Goal: Information Seeking & Learning: Learn about a topic

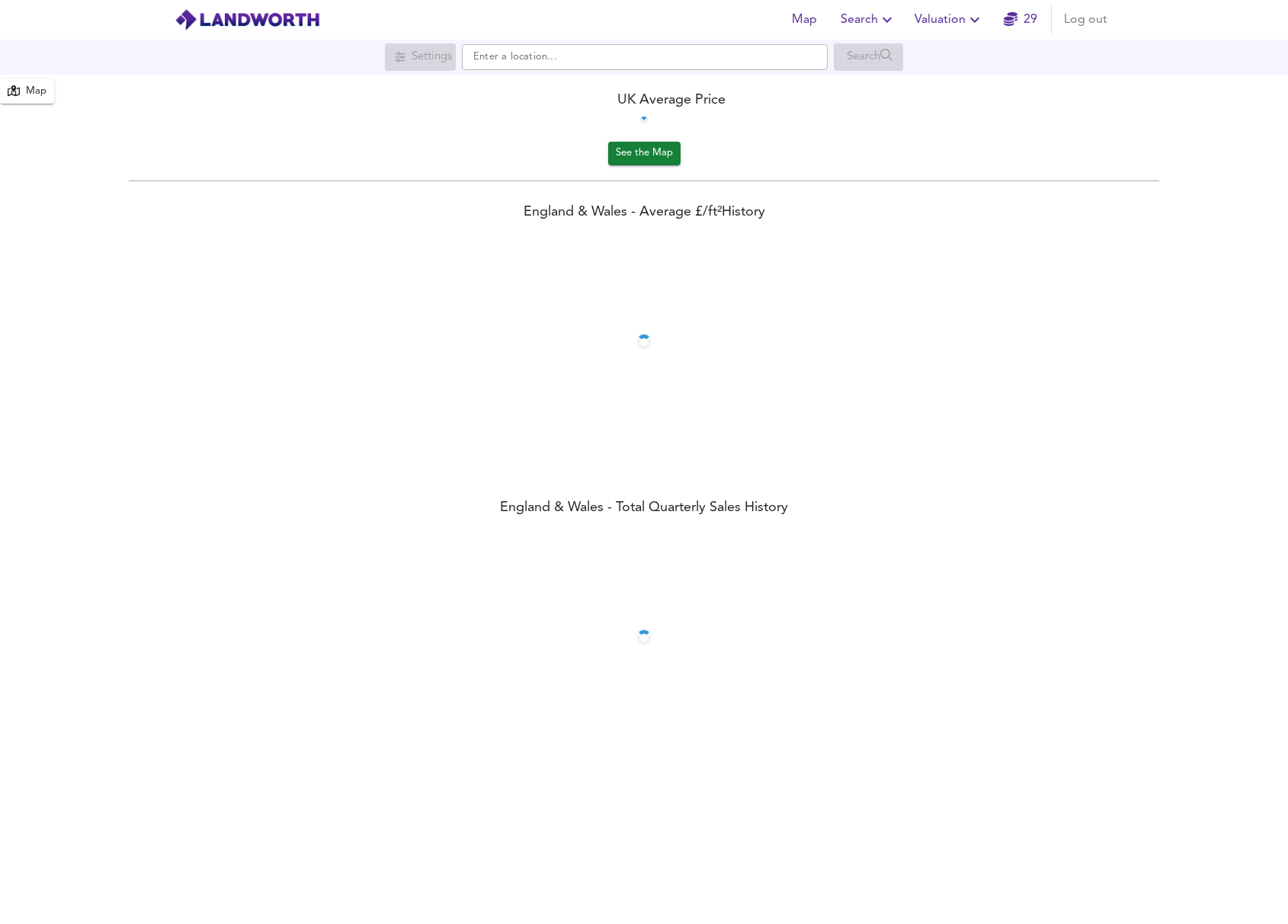
click at [968, 25] on icon "button" at bounding box center [974, 19] width 18 height 18
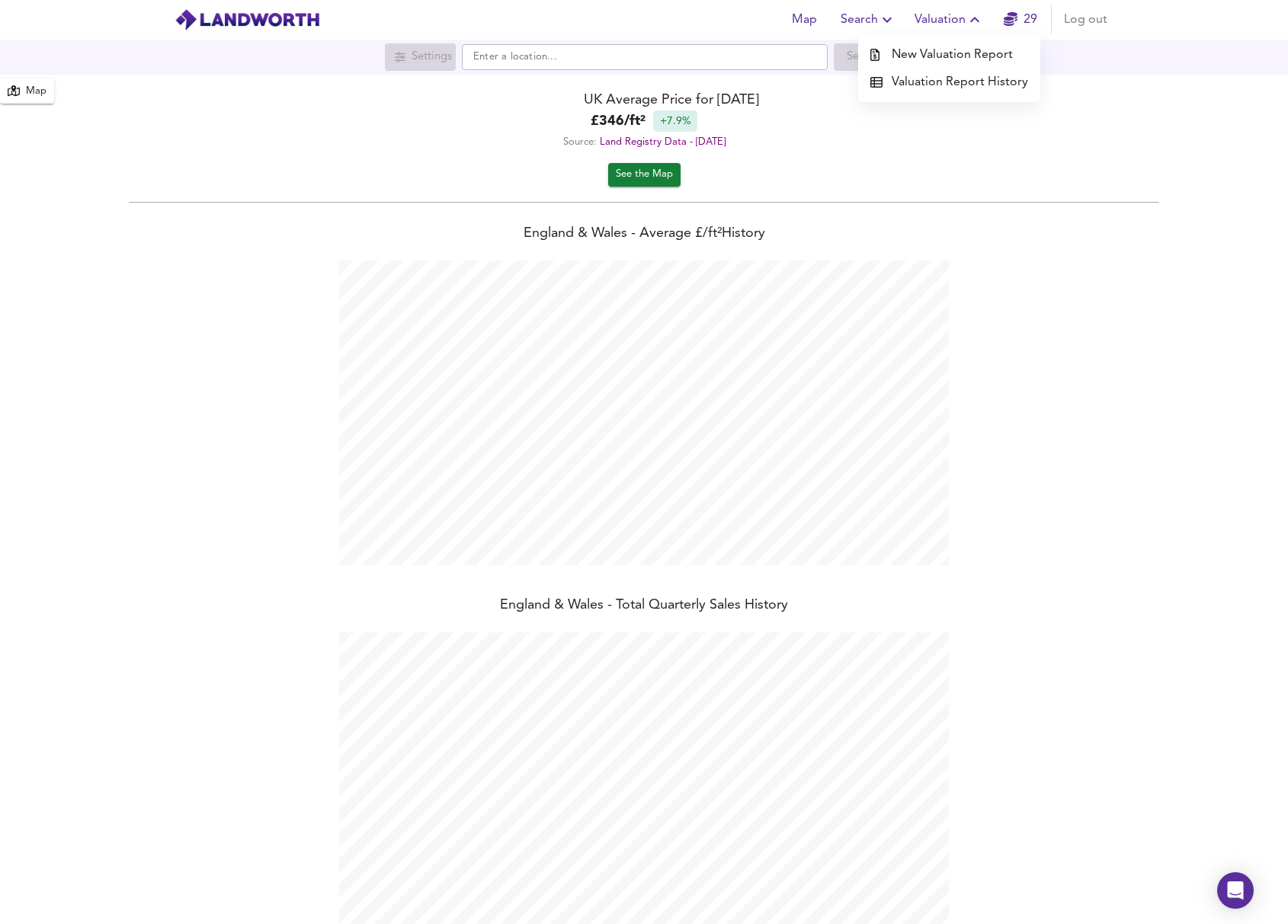
scroll to position [924, 1288]
click at [890, 19] on icon "button" at bounding box center [887, 20] width 9 height 5
click at [875, 86] on li "Search History" at bounding box center [869, 82] width 151 height 27
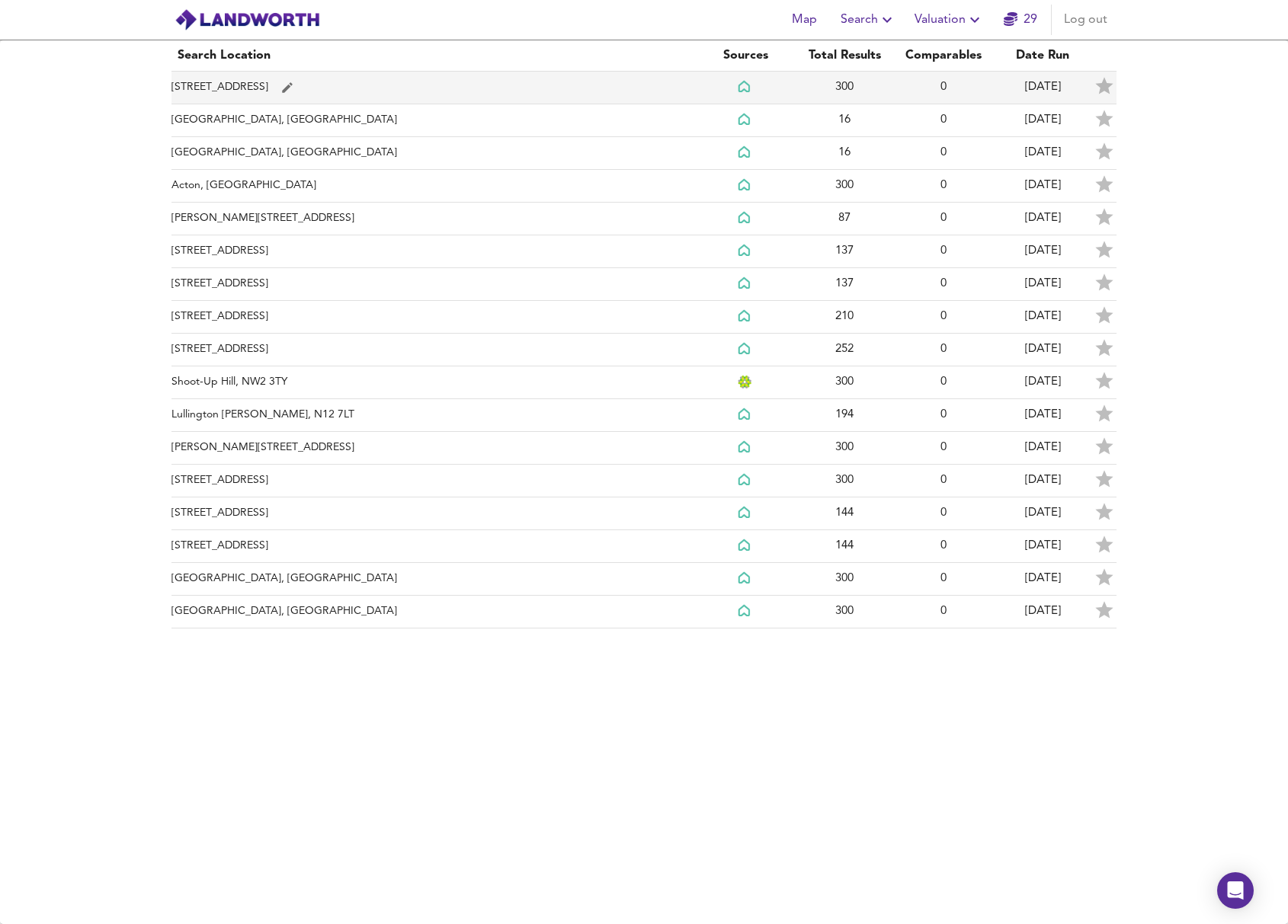
click at [535, 85] on td "[STREET_ADDRESS]" at bounding box center [433, 88] width 525 height 33
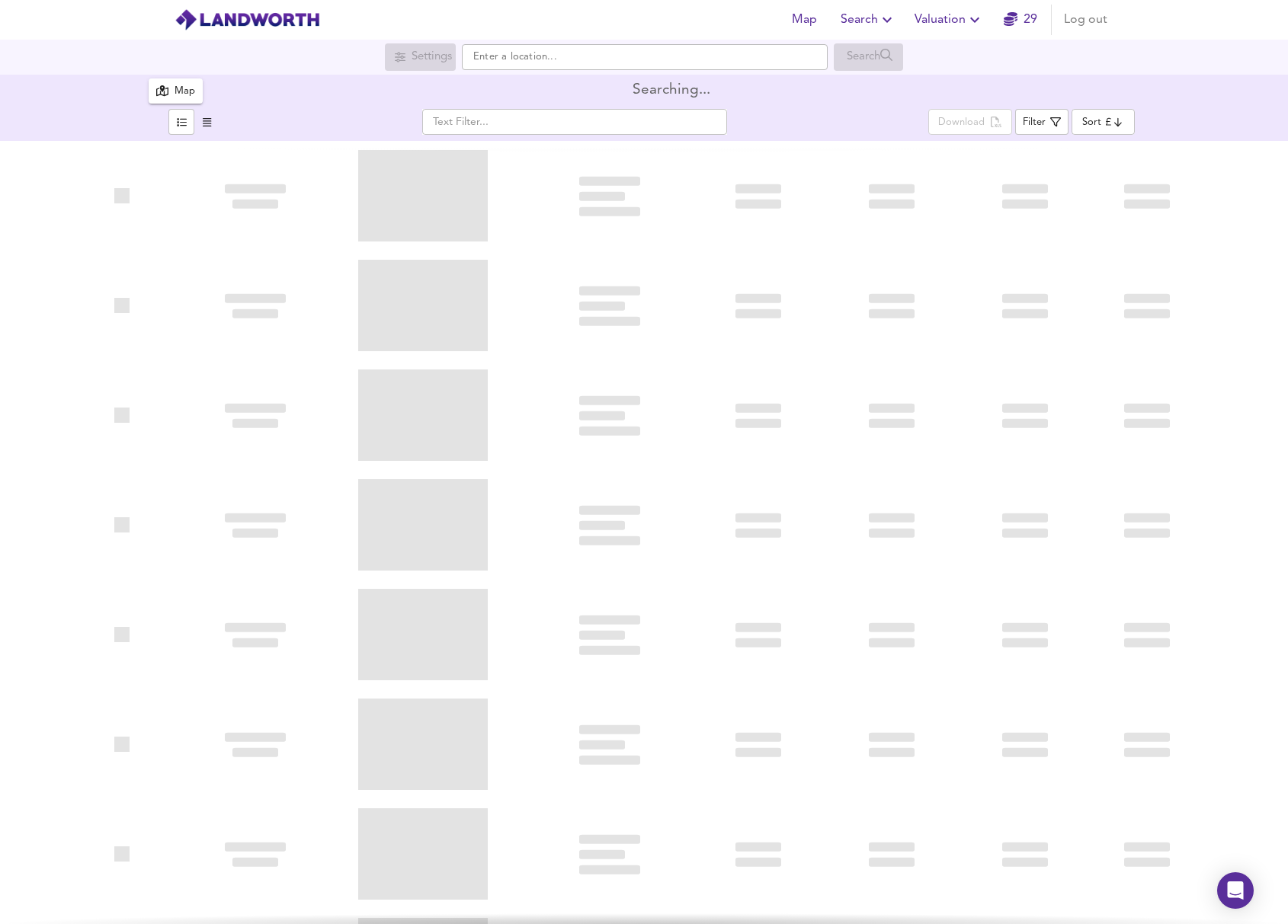
type input "biggest"
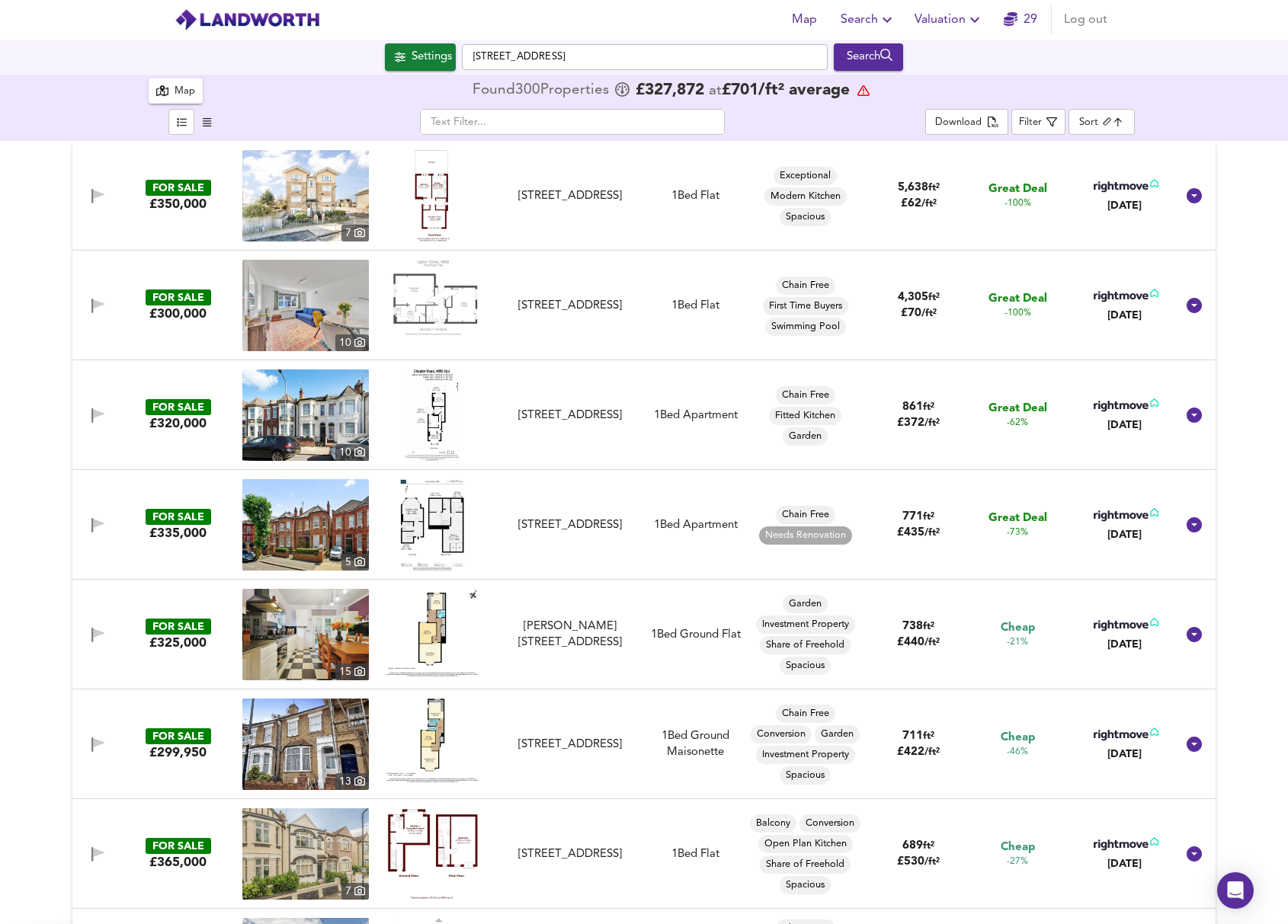
checkbox input "false"
checkbox input "true"
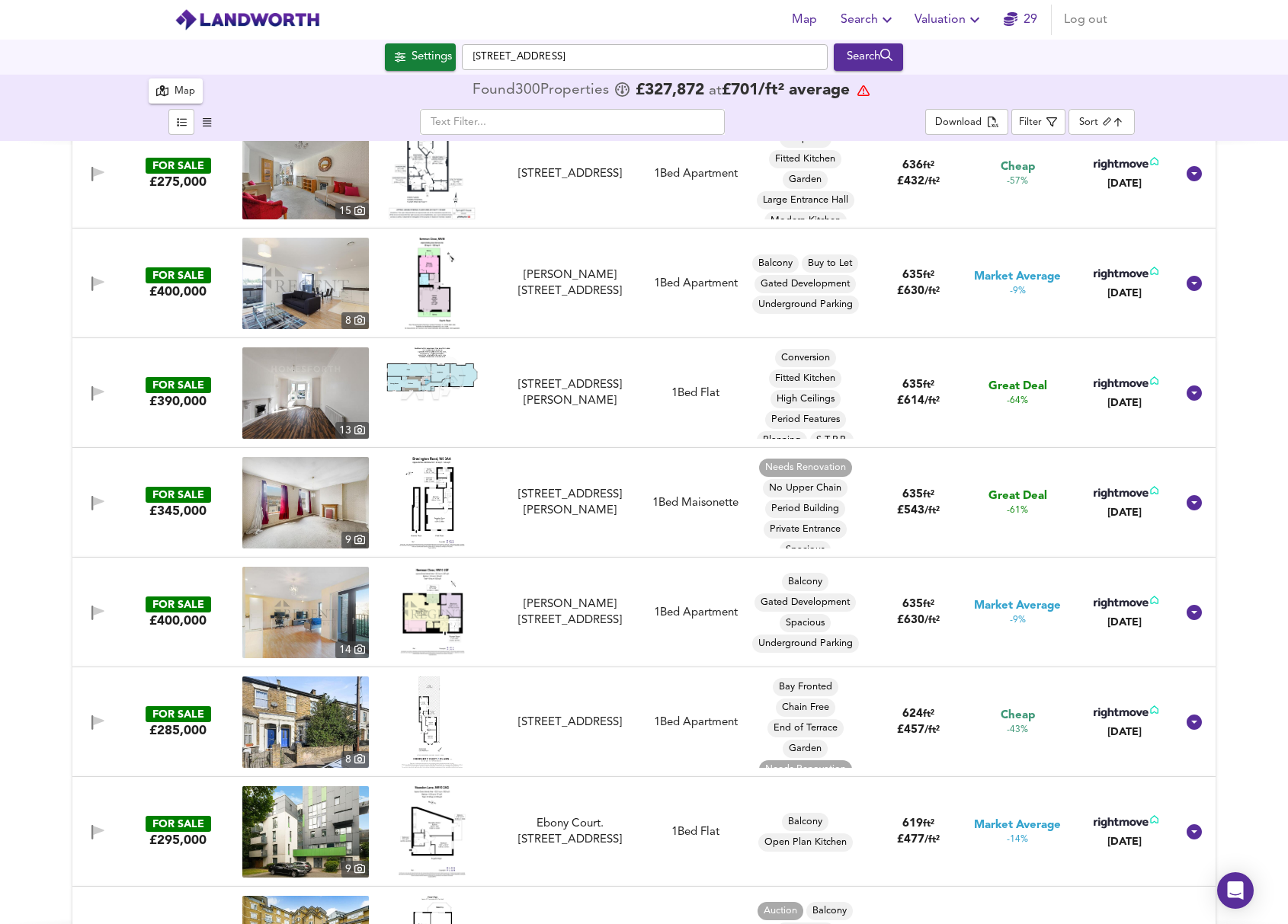
scroll to position [11, 0]
click at [421, 504] on img at bounding box center [432, 502] width 66 height 92
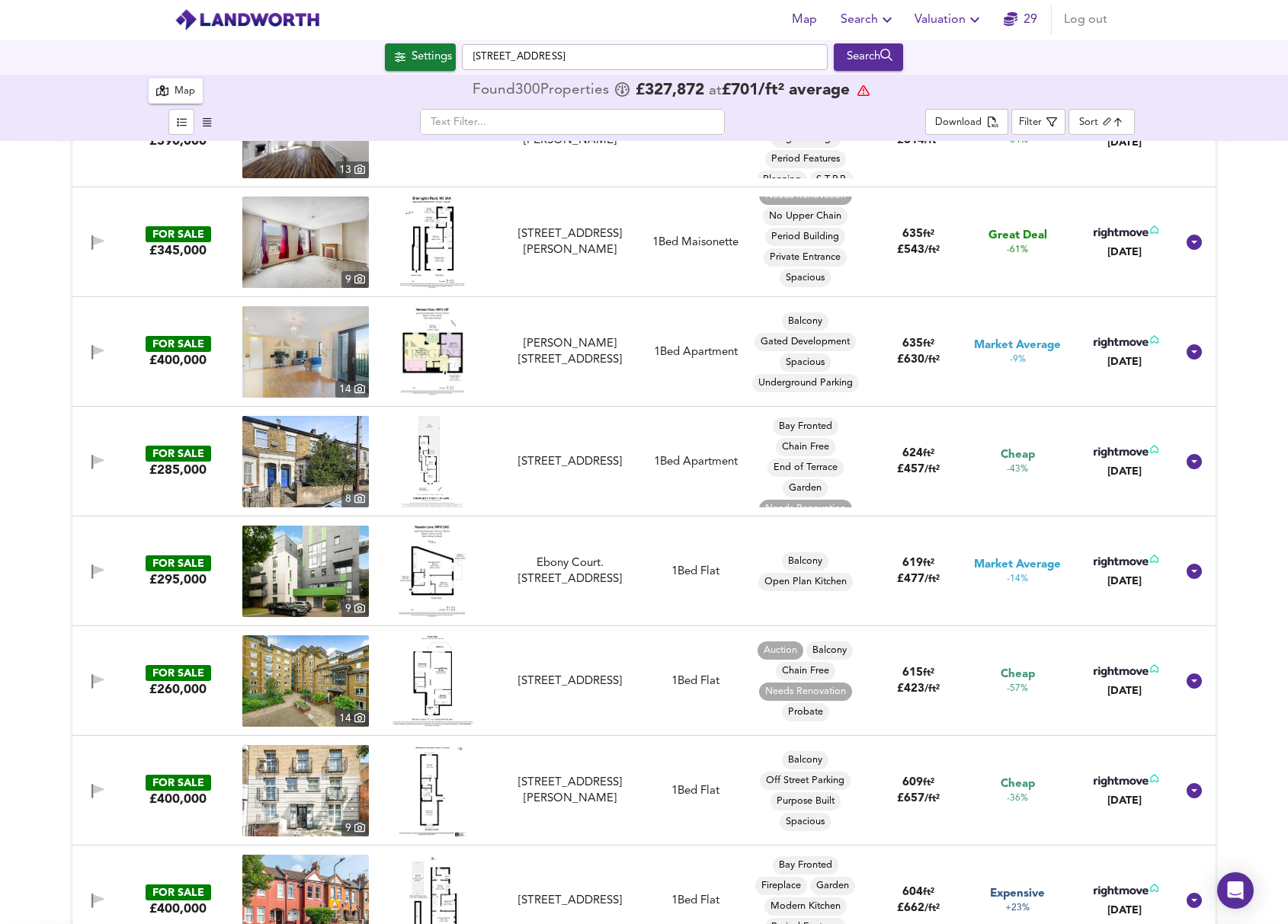
scroll to position [1211, 0]
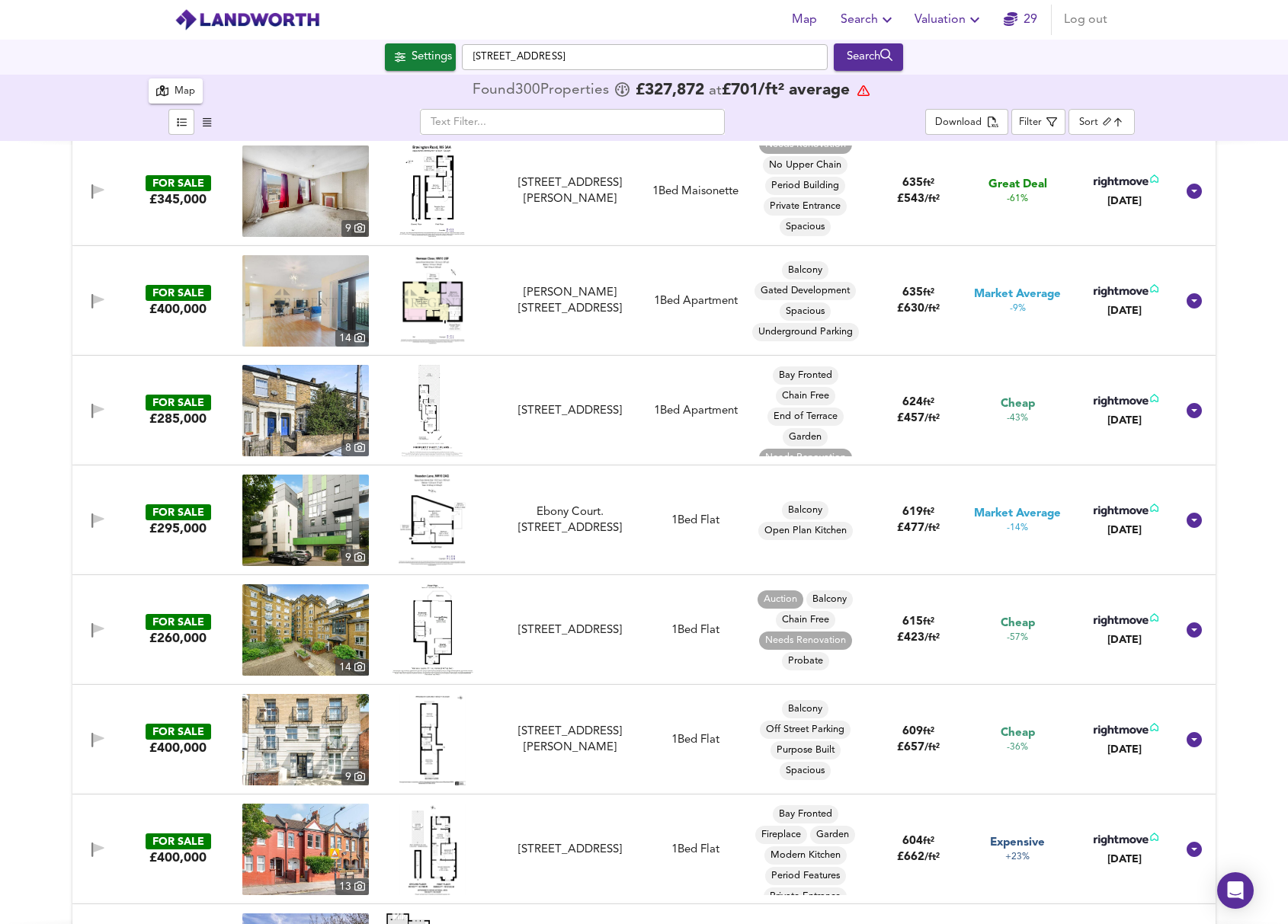
click at [436, 420] on img at bounding box center [431, 411] width 61 height 92
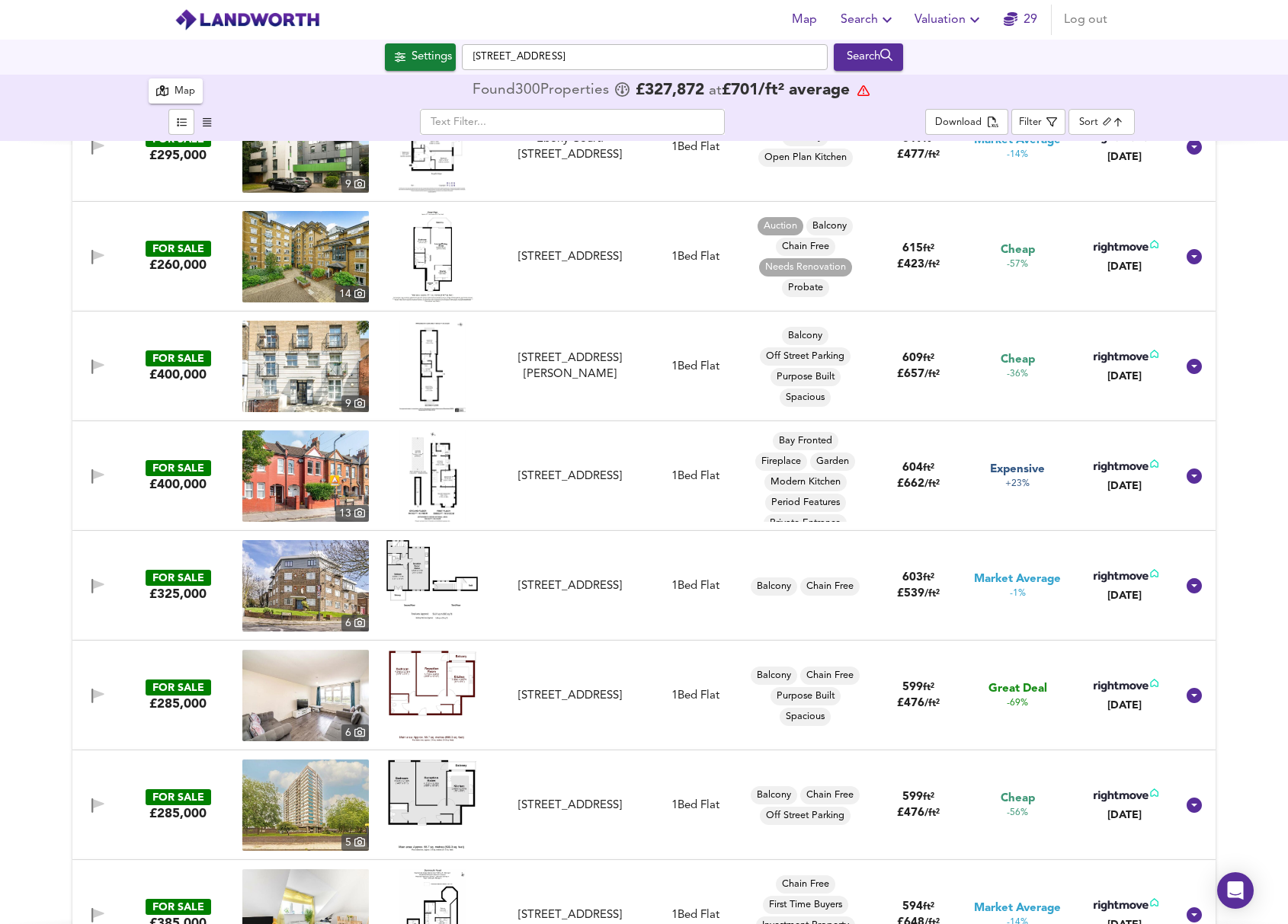
scroll to position [1738, 0]
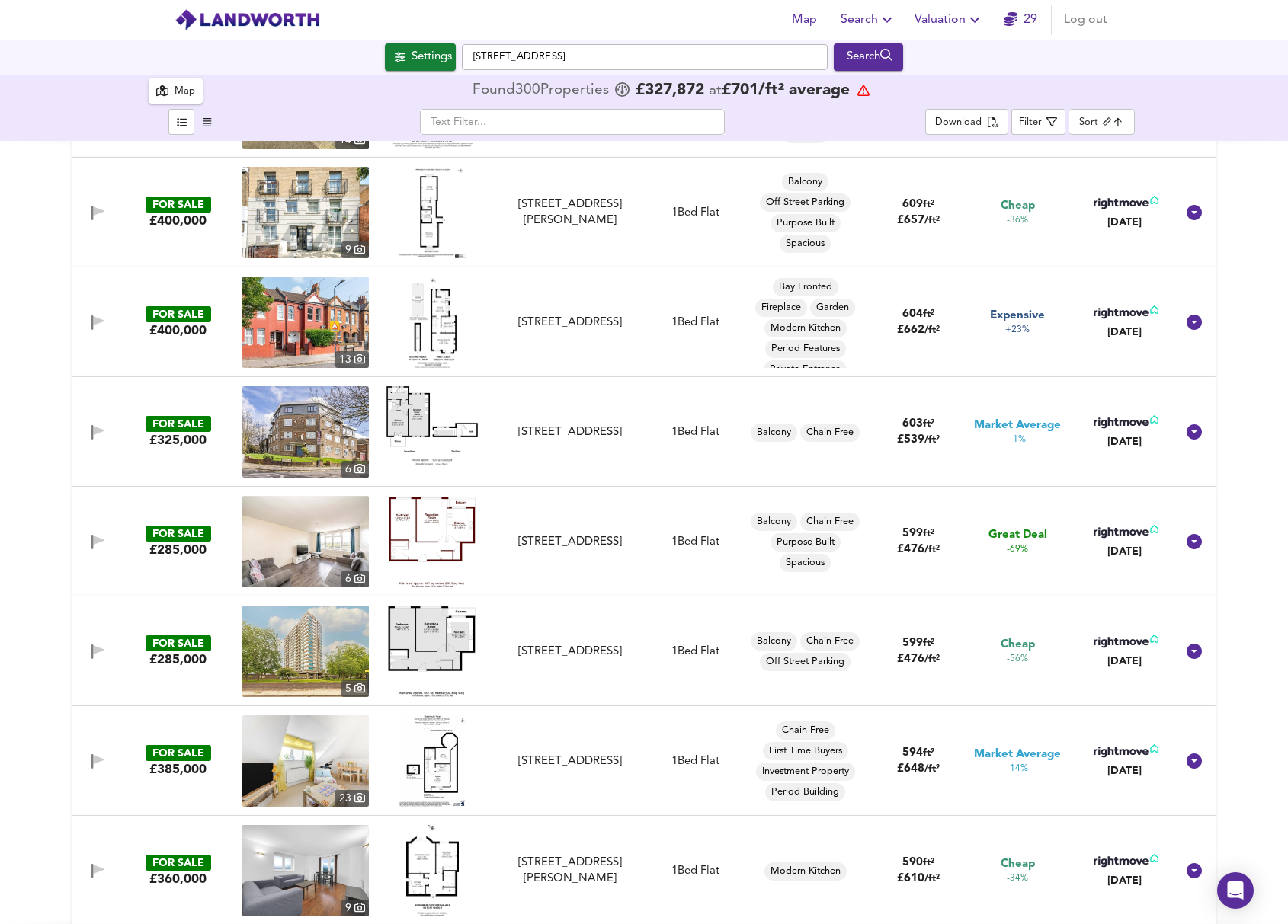
click at [421, 526] on img at bounding box center [432, 542] width 87 height 92
drag, startPoint x: 531, startPoint y: 539, endPoint x: 296, endPoint y: 534, distance: 235.1
click at [531, 539] on div "[STREET_ADDRESS]" at bounding box center [569, 542] width 136 height 16
click at [296, 534] on img at bounding box center [306, 542] width 127 height 92
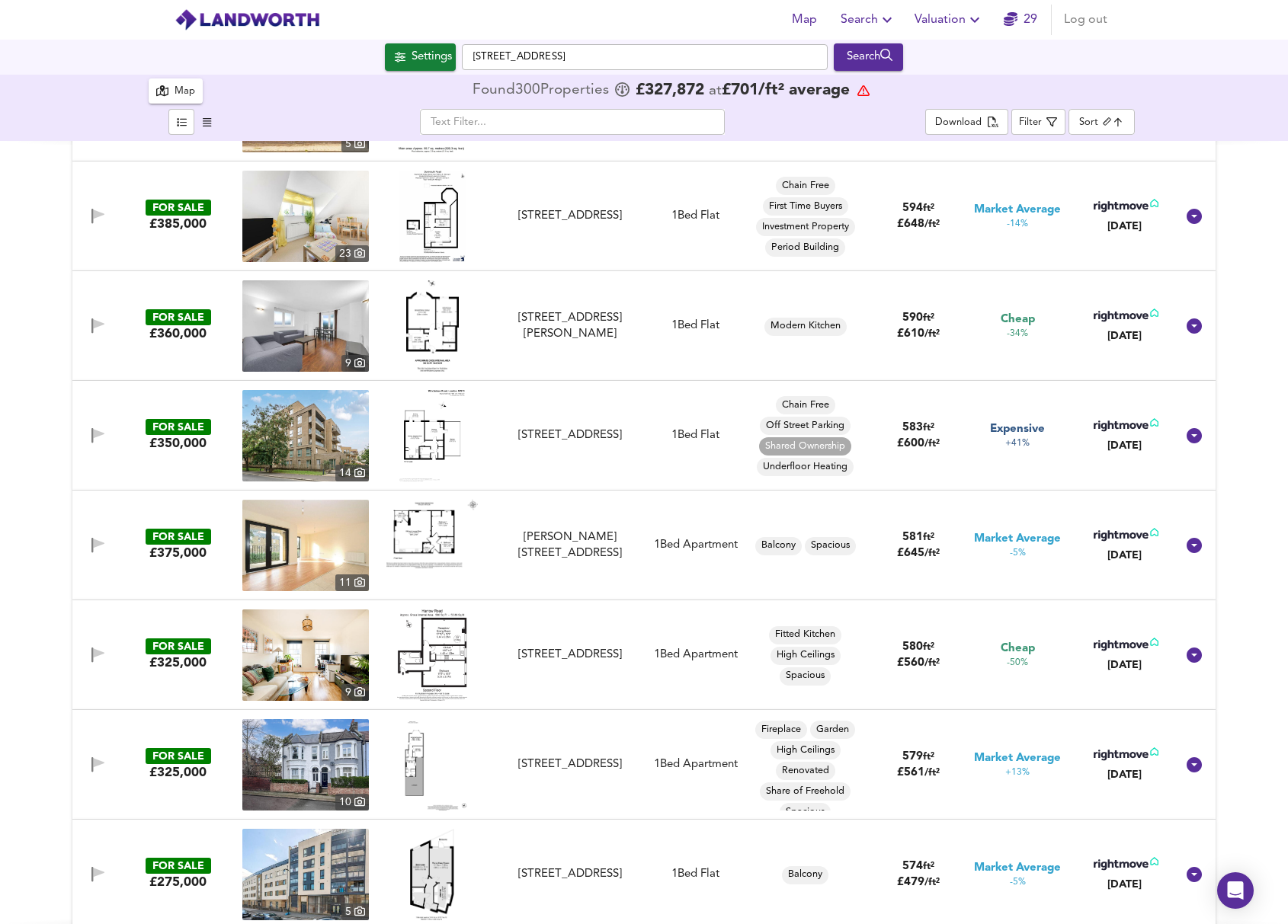
scroll to position [2617, 0]
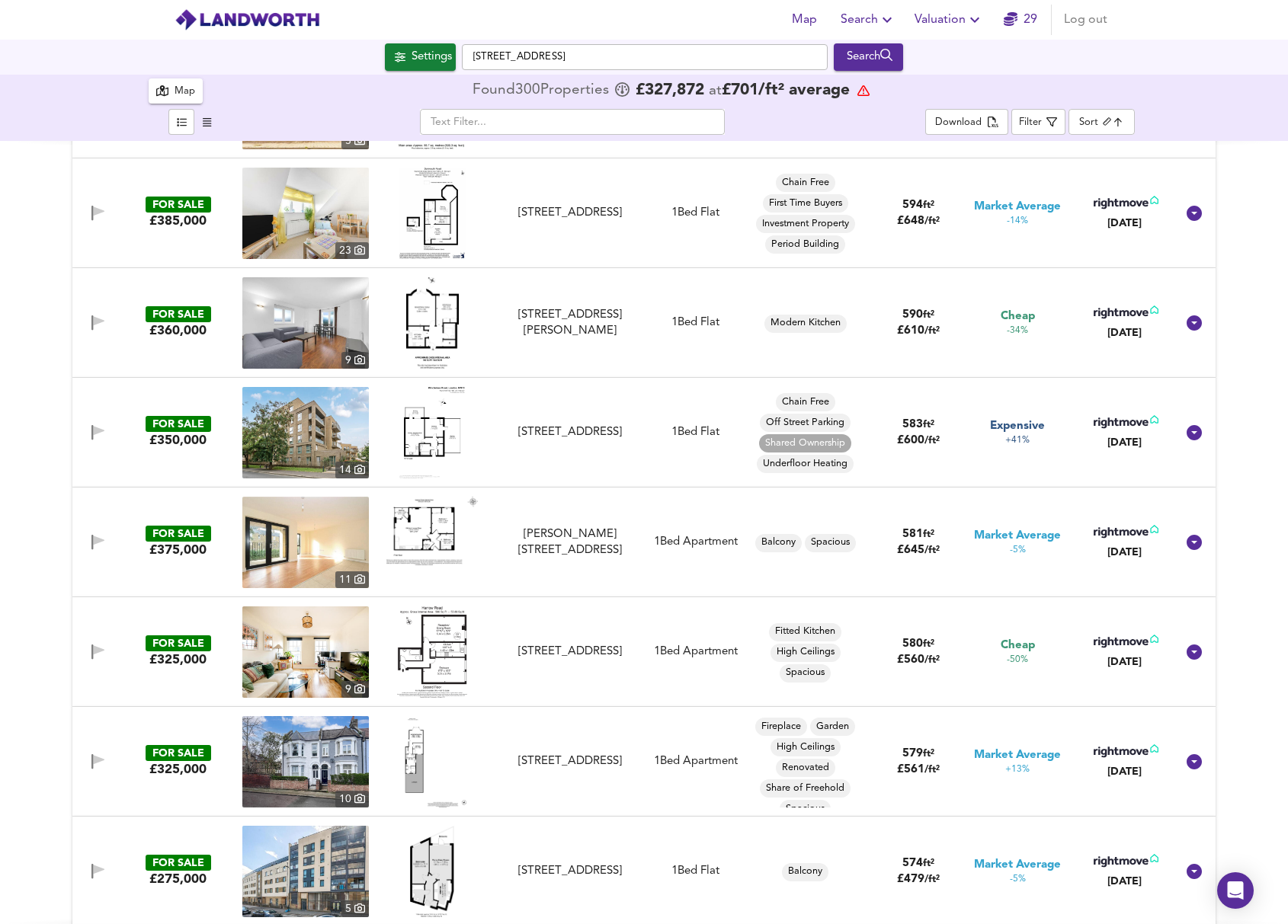
click at [422, 630] on img at bounding box center [432, 652] width 70 height 92
drag, startPoint x: 572, startPoint y: 650, endPoint x: 413, endPoint y: 645, distance: 159.1
click at [572, 650] on div "[STREET_ADDRESS]" at bounding box center [569, 651] width 136 height 16
click at [413, 645] on img at bounding box center [432, 652] width 70 height 92
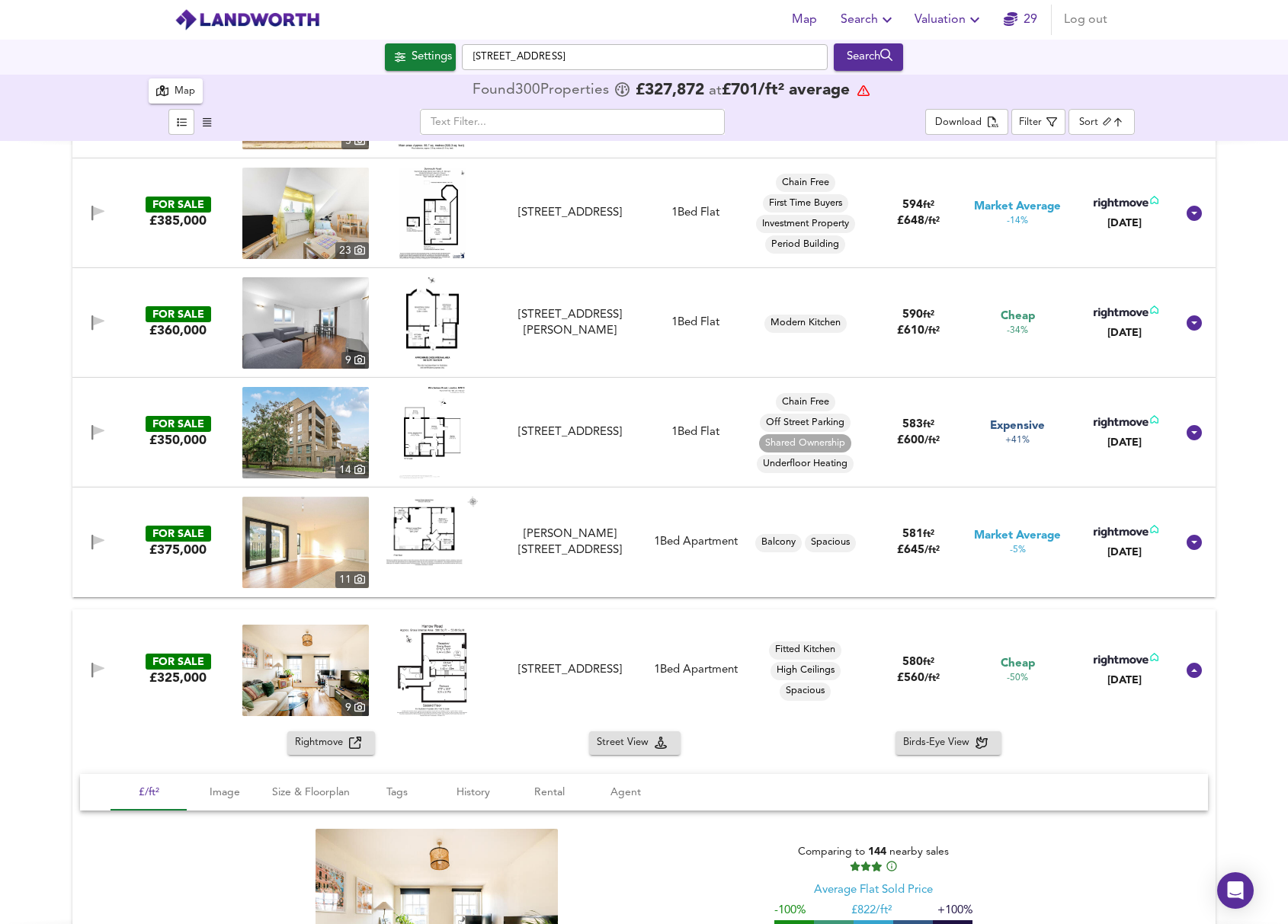
click at [274, 657] on img at bounding box center [306, 670] width 127 height 92
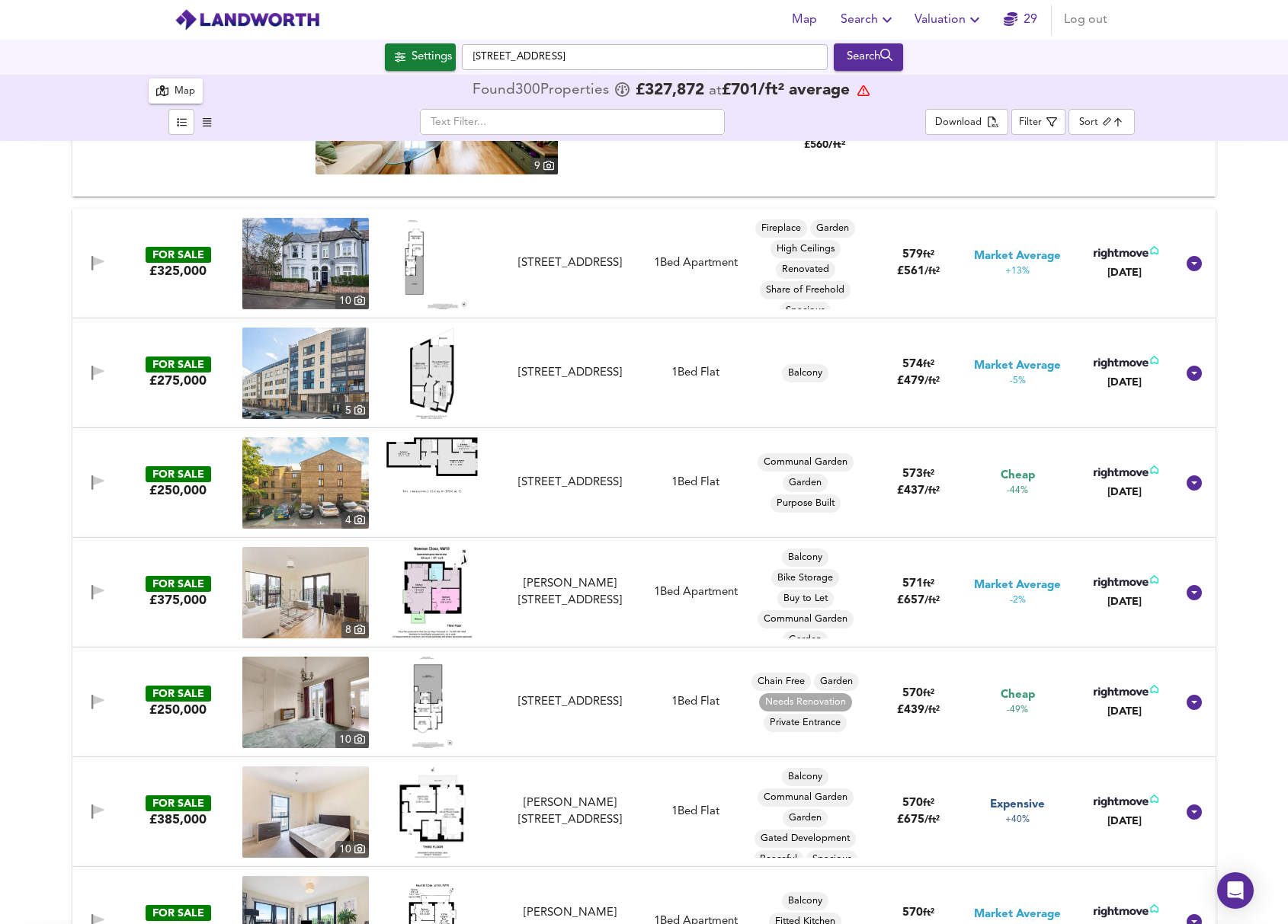
scroll to position [3452, 0]
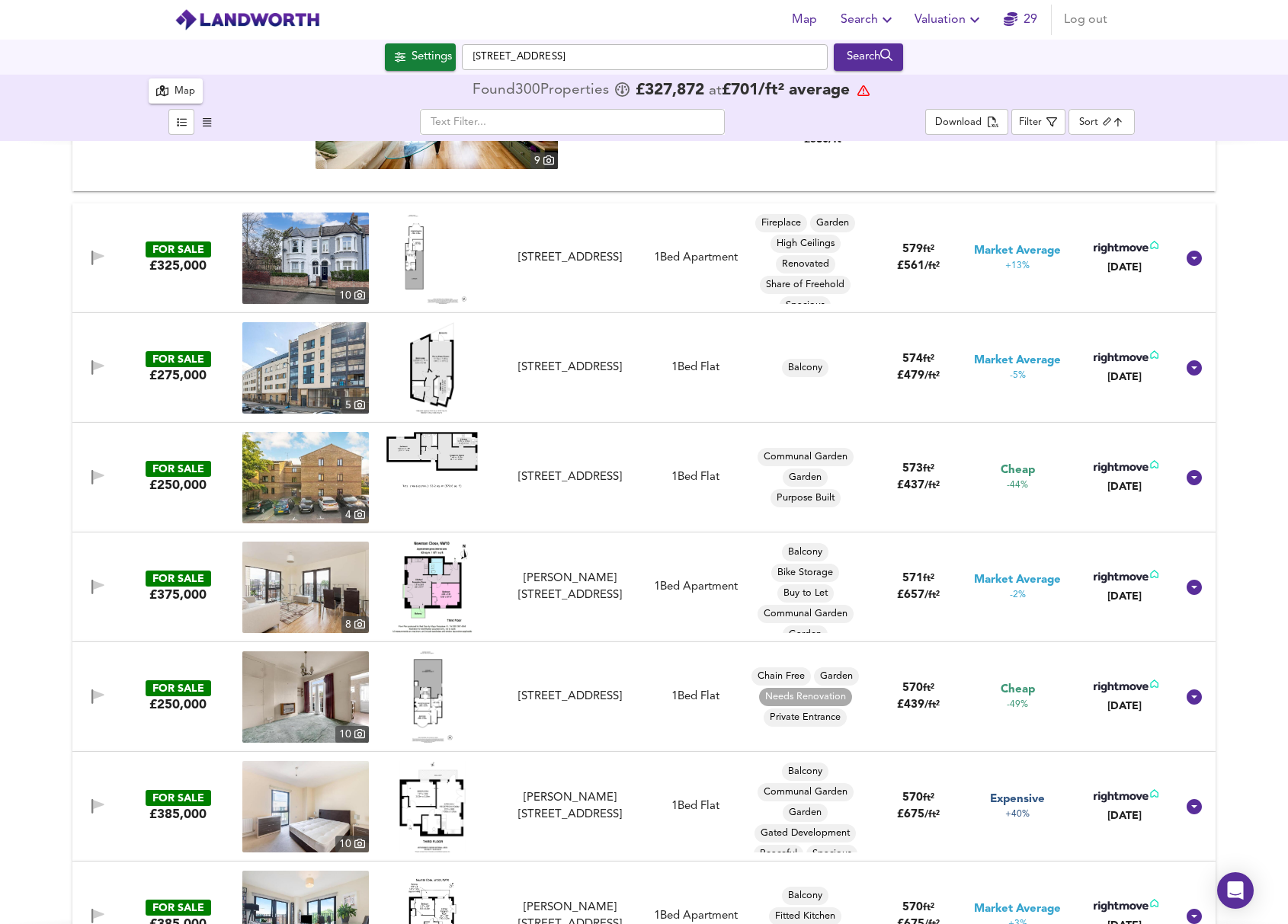
click at [425, 695] on img at bounding box center [432, 696] width 41 height 92
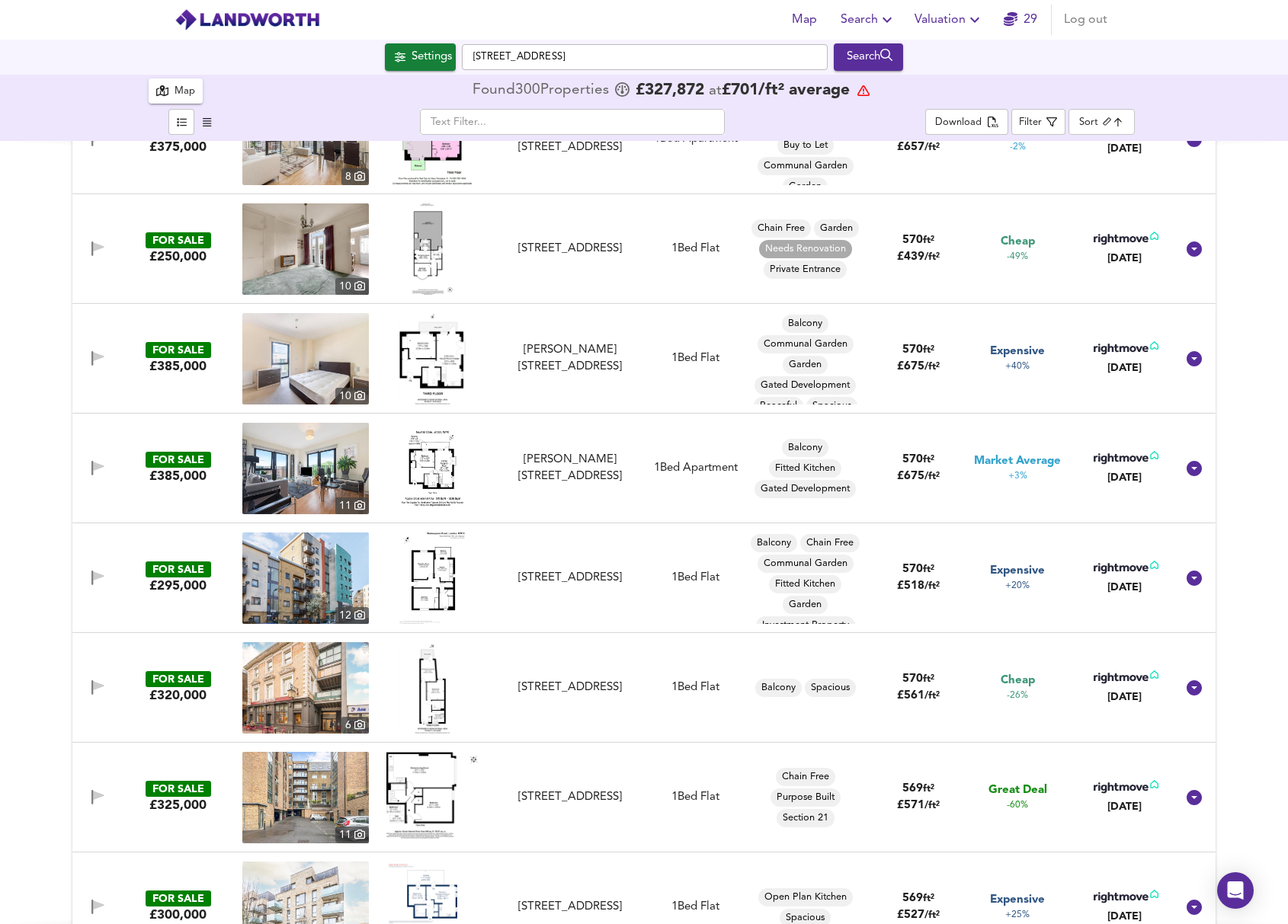
scroll to position [3902, 0]
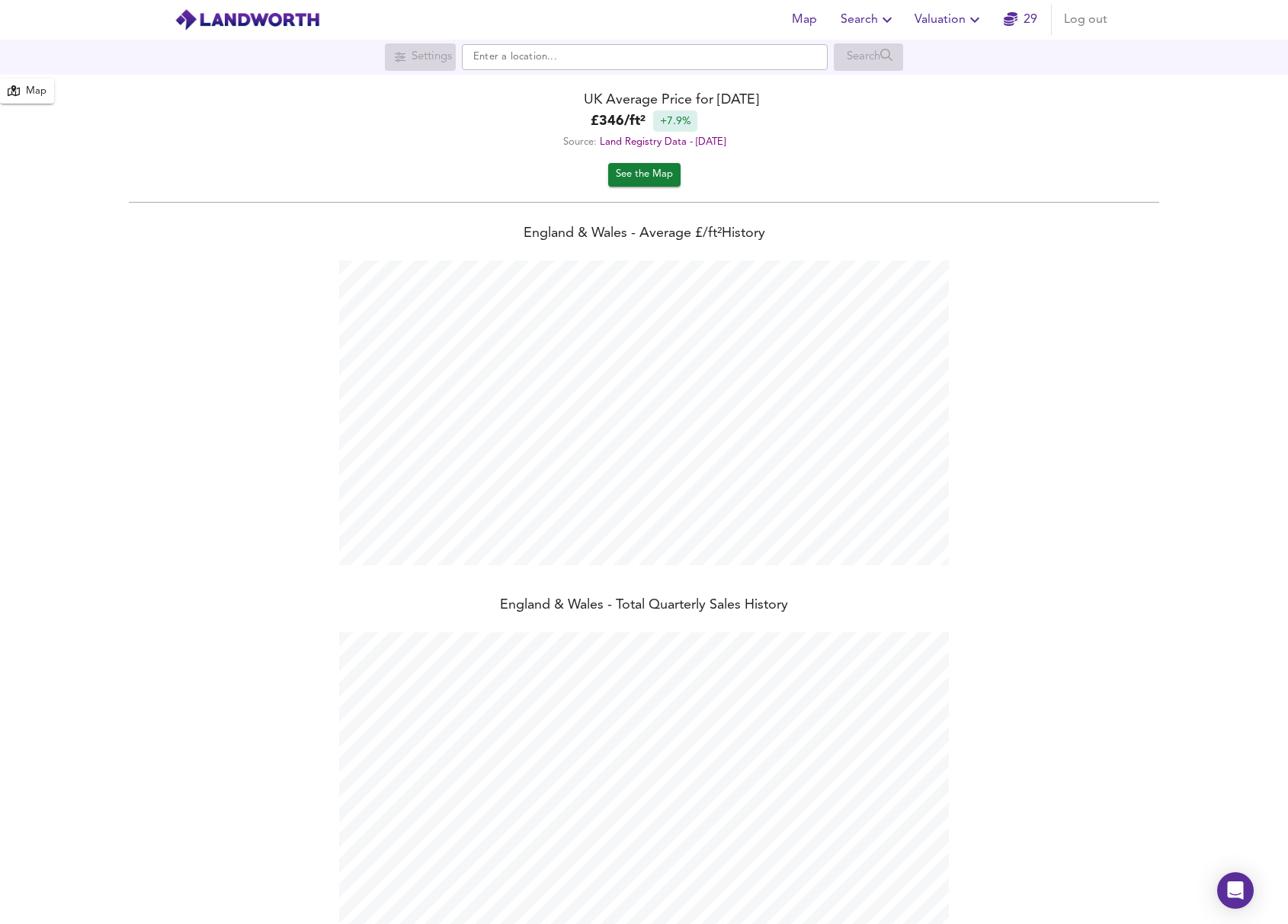
scroll to position [924, 1288]
click at [941, 23] on span "Valuation" at bounding box center [948, 20] width 69 height 21
click at [947, 79] on li "Valuation Report History" at bounding box center [949, 82] width 182 height 27
